Goal: Transaction & Acquisition: Subscribe to service/newsletter

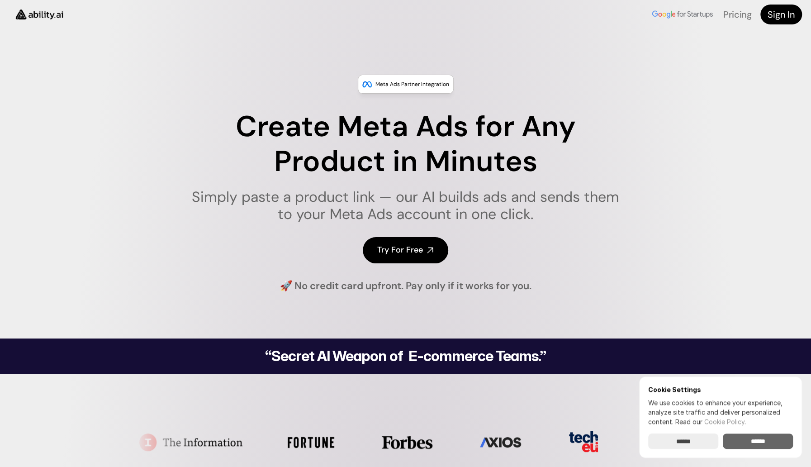
click at [753, 443] on input "******" at bounding box center [758, 440] width 70 height 15
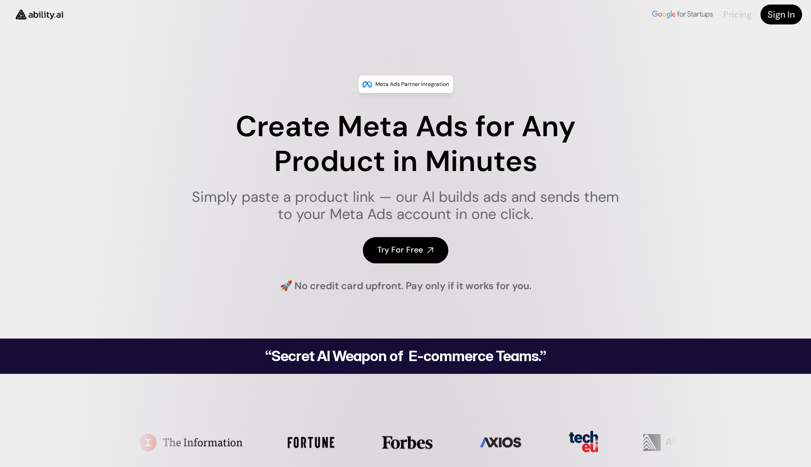
click at [736, 14] on link "Pricing" at bounding box center [737, 15] width 28 height 12
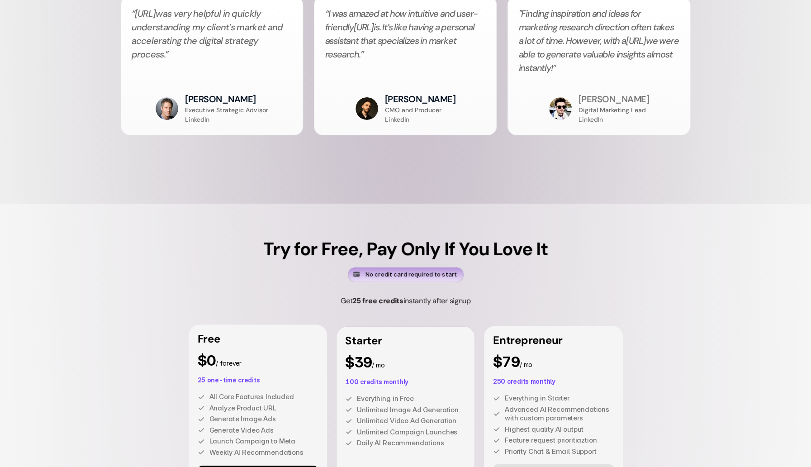
click at [395, 355] on p "$39 / mo" at bounding box center [405, 362] width 121 height 14
click at [399, 394] on div "Everything in Free Unlimited Image Ad Generation Unlimited Video Ad Generation …" at bounding box center [405, 426] width 121 height 65
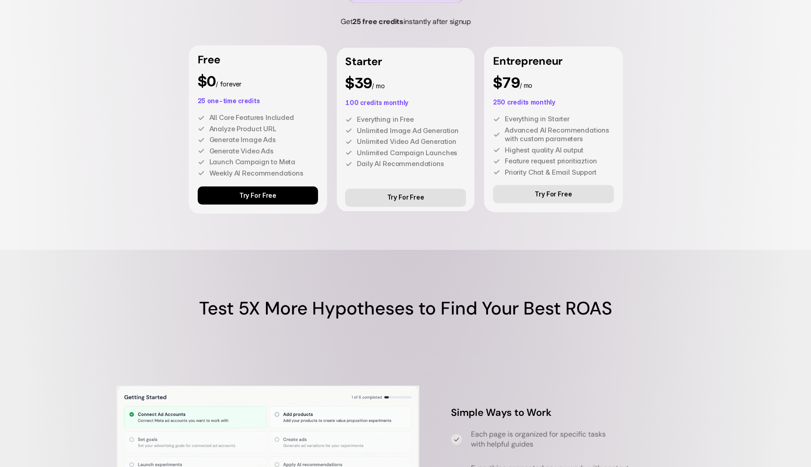
scroll to position [2640, 0]
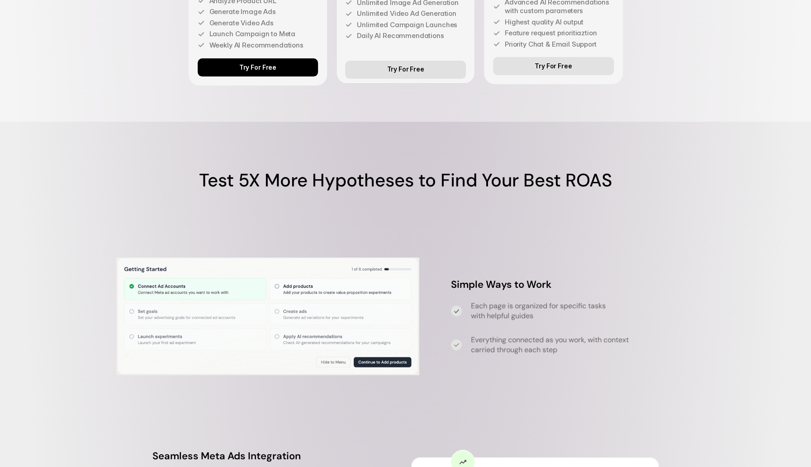
click at [489, 345] on p "carried through each step" at bounding box center [583, 350] width 224 height 10
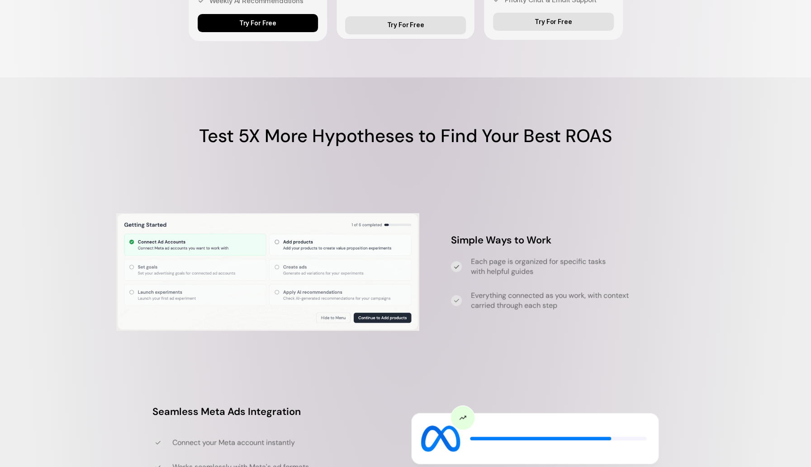
scroll to position [2730, 0]
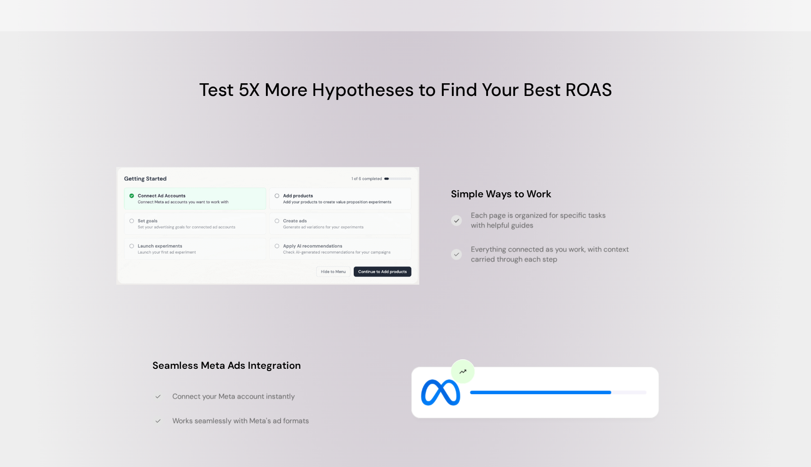
click at [260, 391] on h4 "Connect your Meta account instantly" at bounding box center [284, 396] width 224 height 10
click at [338, 391] on div "Connect your Meta account instantly Works seamlessly with Meta's ad formats" at bounding box center [274, 408] width 244 height 35
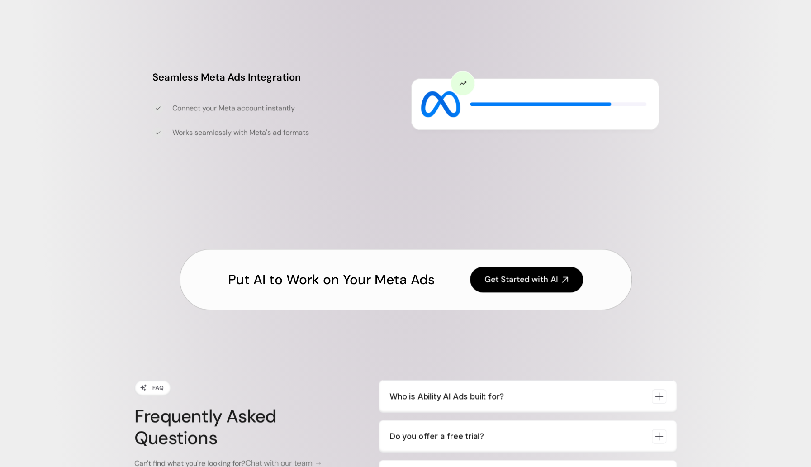
scroll to position [3047, 0]
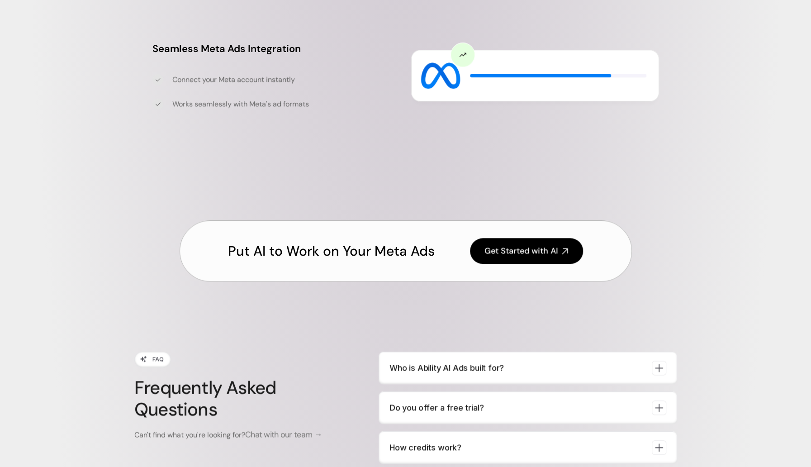
click at [659, 361] on icon at bounding box center [658, 367] width 13 height 13
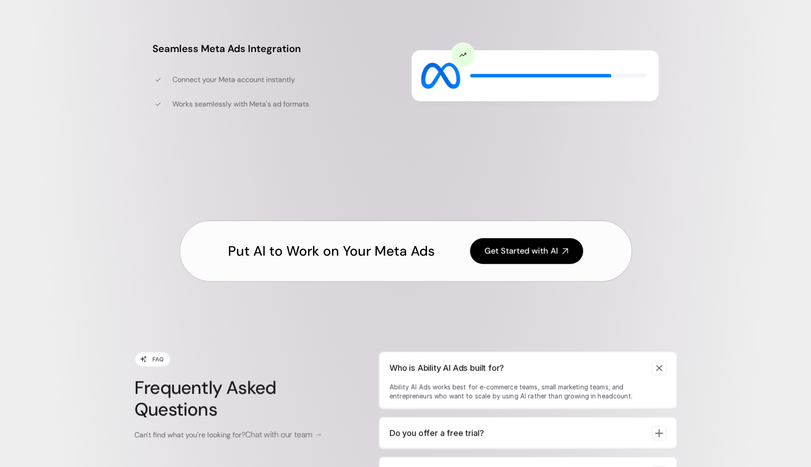
click at [659, 365] on icon at bounding box center [659, 368] width 6 height 6
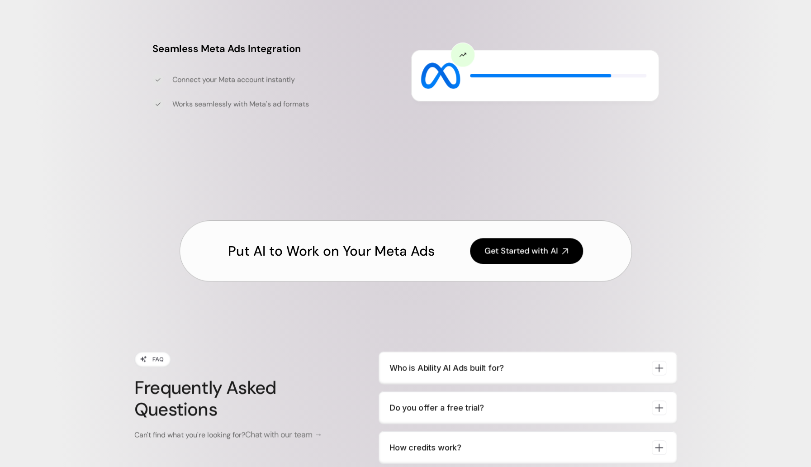
click at [658, 401] on icon at bounding box center [658, 407] width 13 height 13
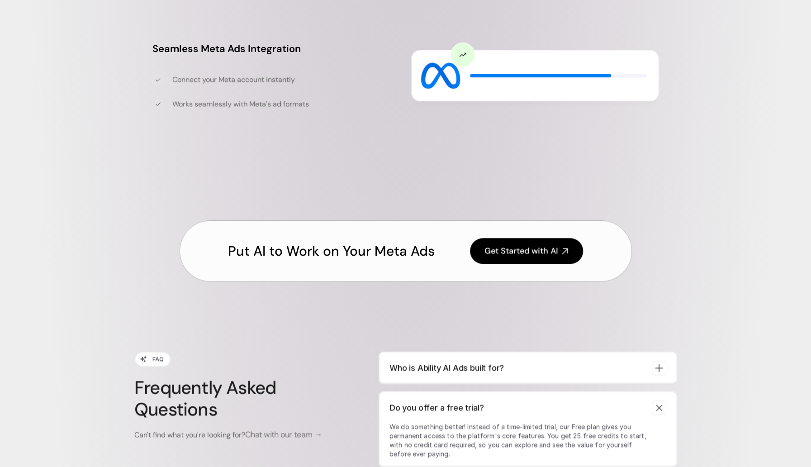
click at [659, 405] on icon at bounding box center [659, 408] width 6 height 6
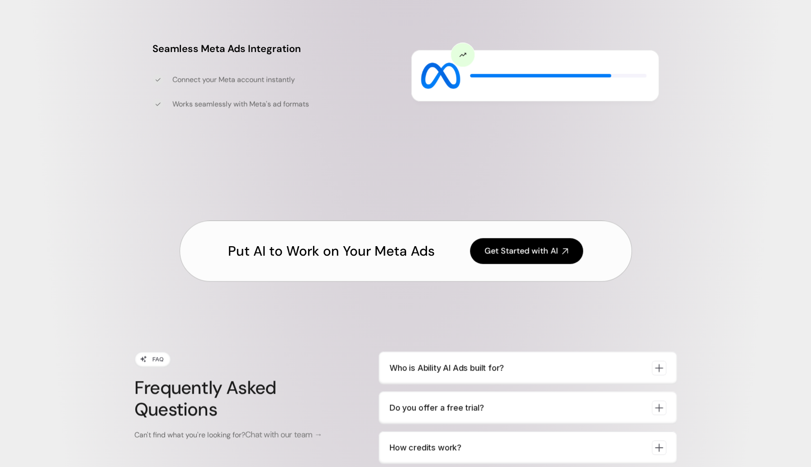
click at [655, 441] on icon at bounding box center [658, 447] width 13 height 13
click at [656, 443] on icon at bounding box center [659, 447] width 9 height 9
